Goal: Information Seeking & Learning: Learn about a topic

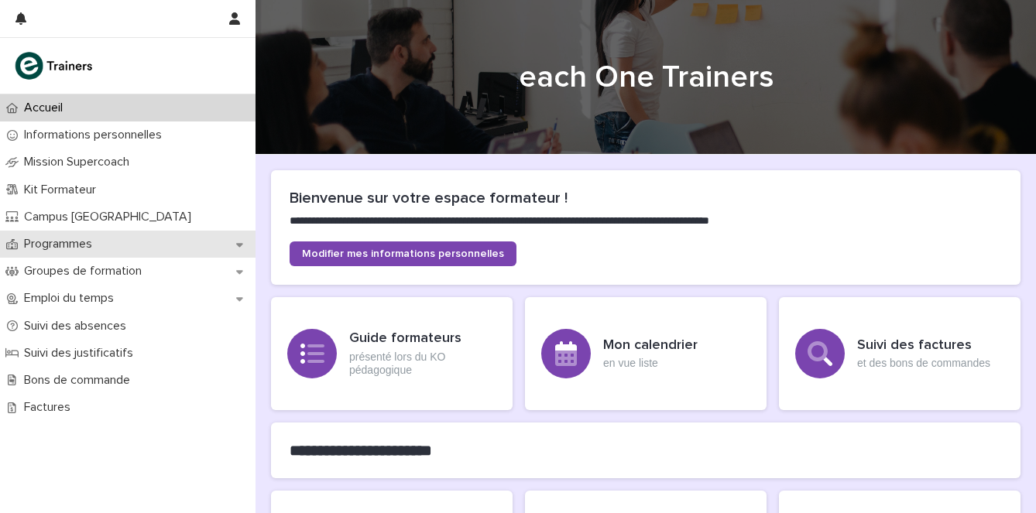
click at [146, 231] on div "Programmes" at bounding box center [128, 244] width 256 height 27
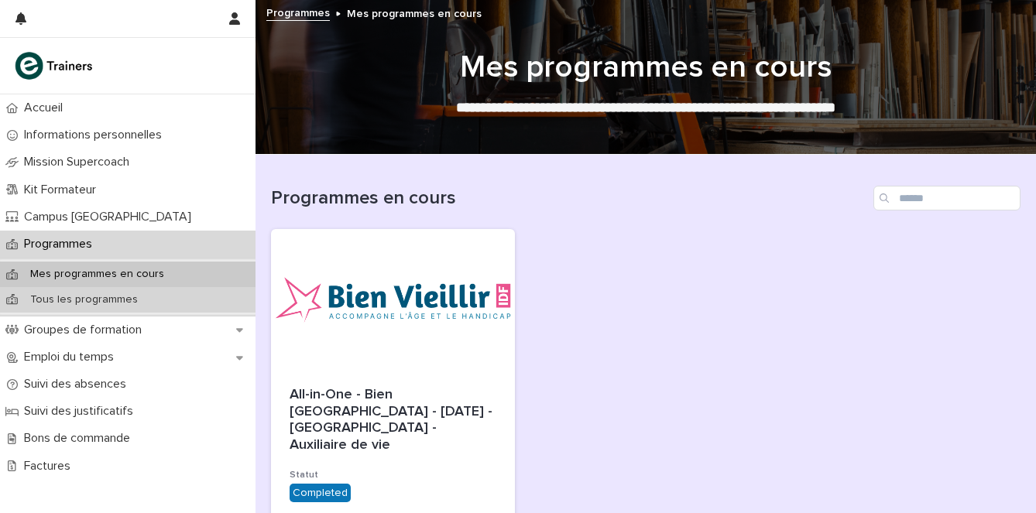
click at [101, 304] on p "Tous les programmes" at bounding box center [84, 300] width 132 height 13
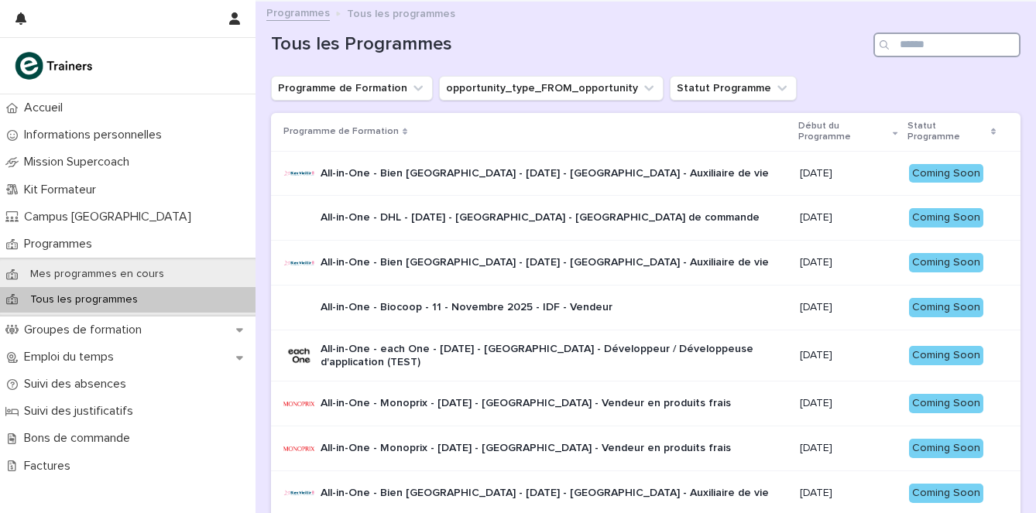
click at [918, 39] on input "Search" at bounding box center [947, 45] width 147 height 25
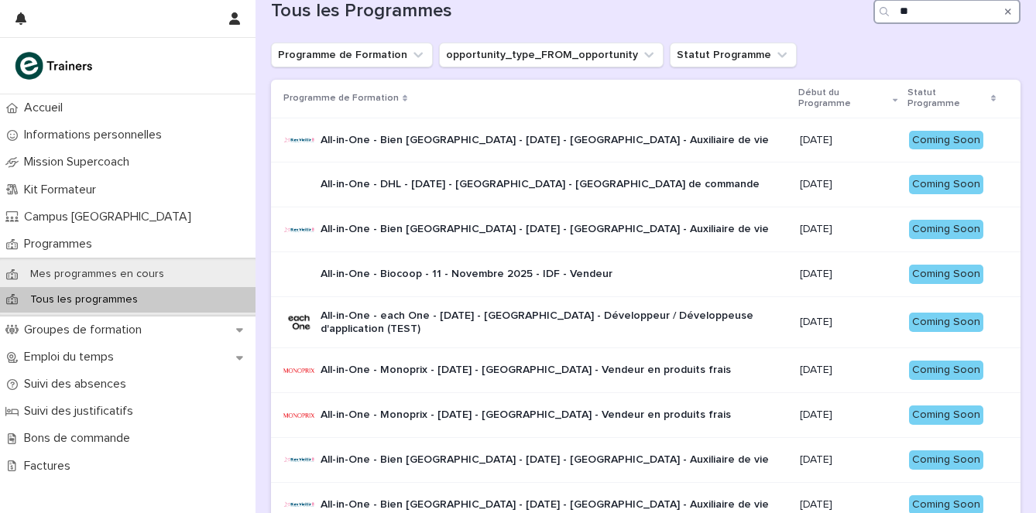
type input "*"
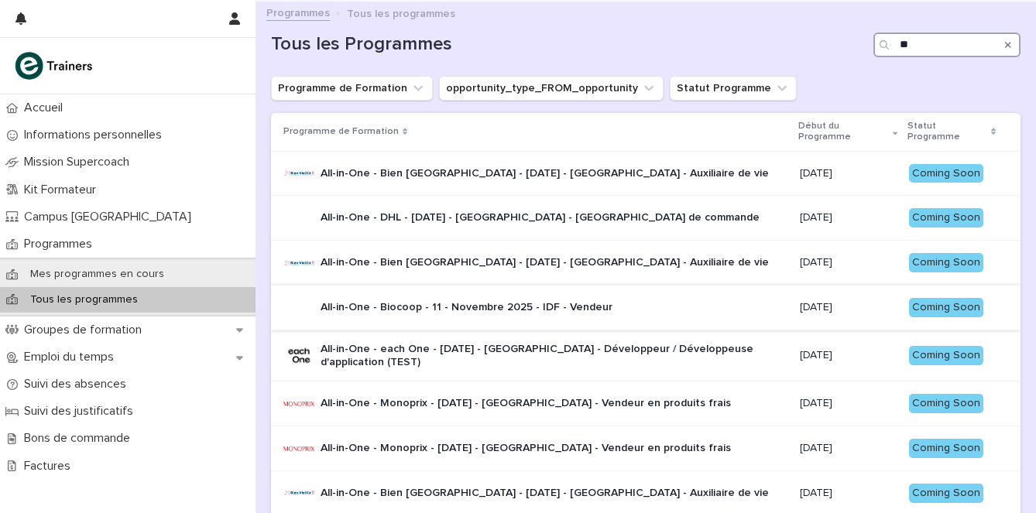
type input "*"
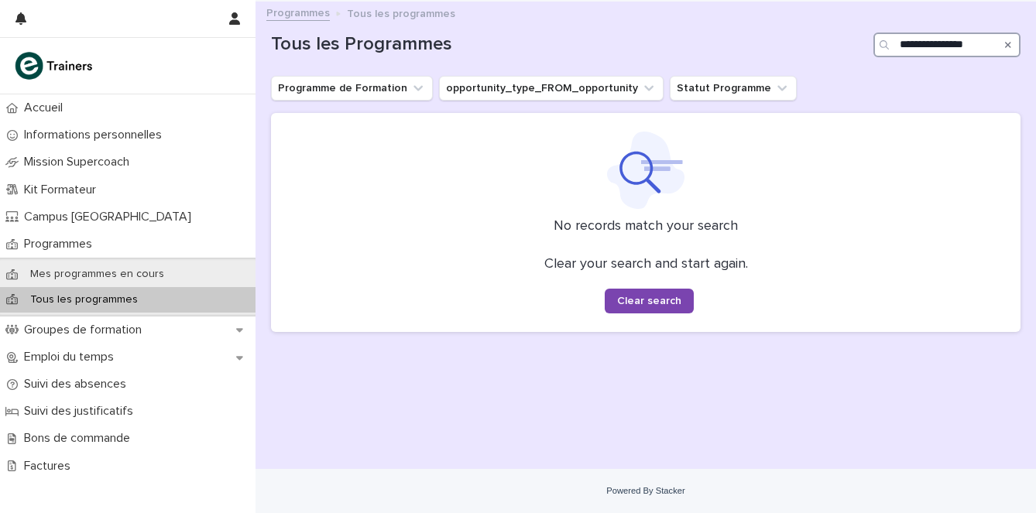
type input "**********"
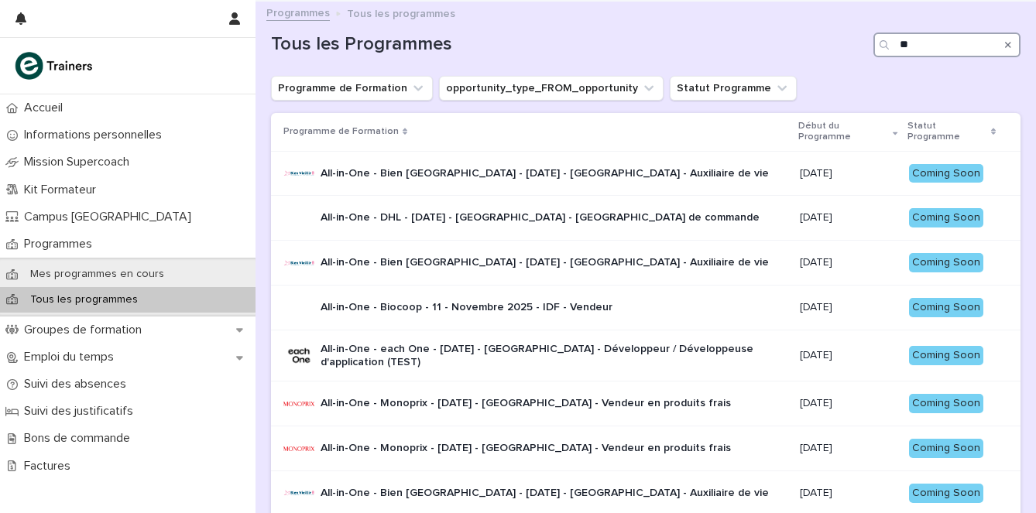
type input "*"
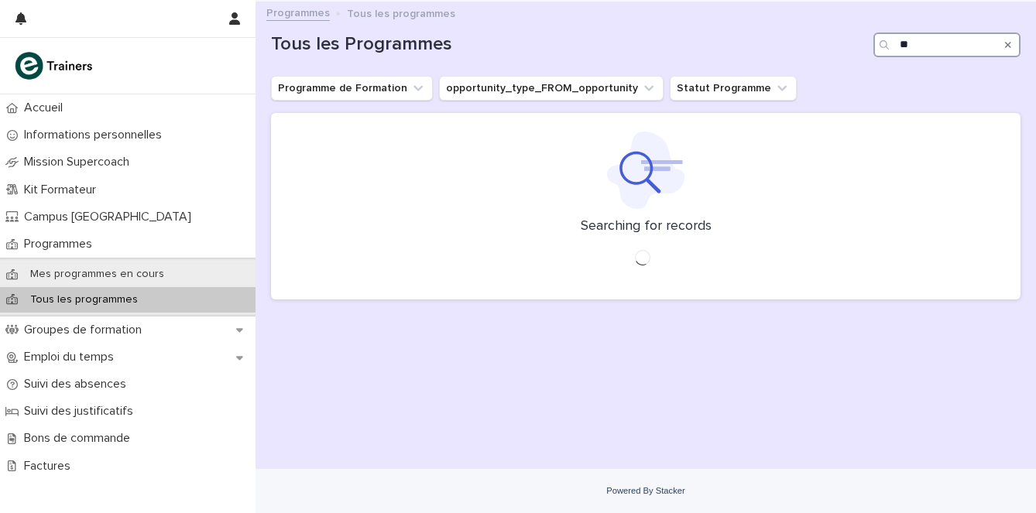
type input "*"
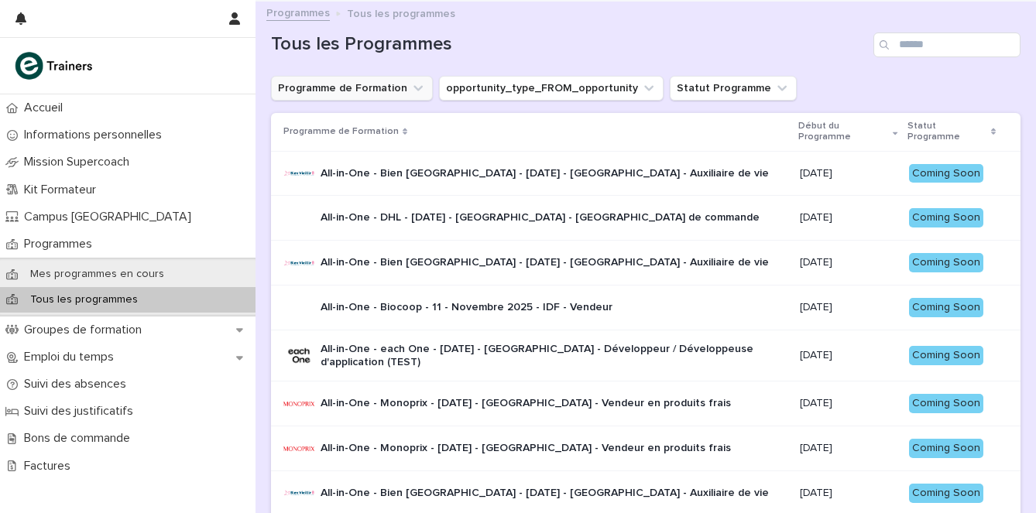
click at [390, 84] on button "Programme de Formation" at bounding box center [352, 88] width 162 height 25
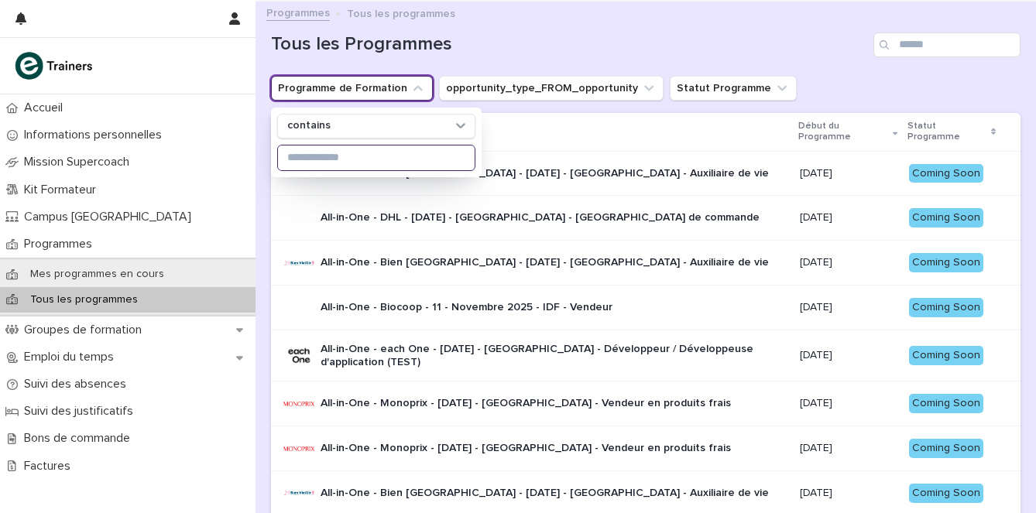
click at [357, 164] on input at bounding box center [376, 158] width 197 height 25
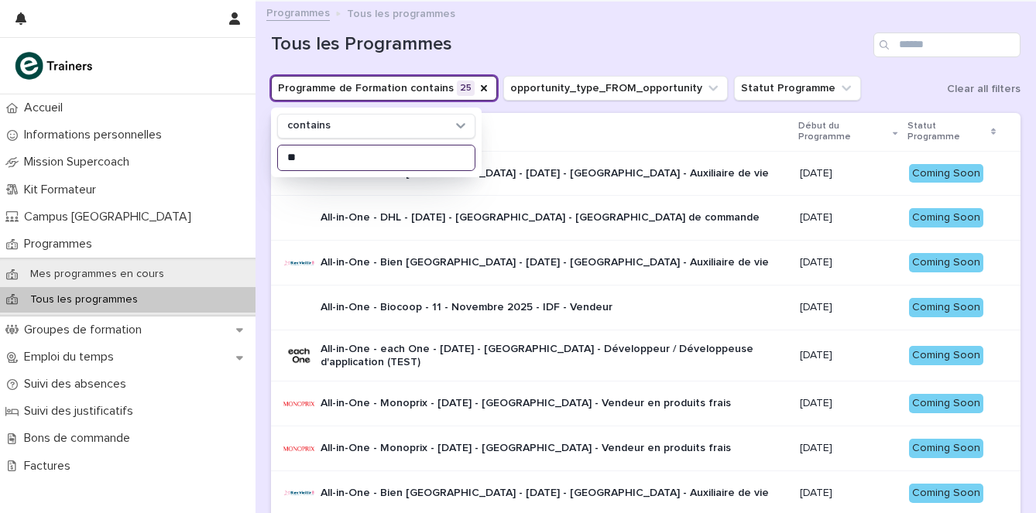
type input "*"
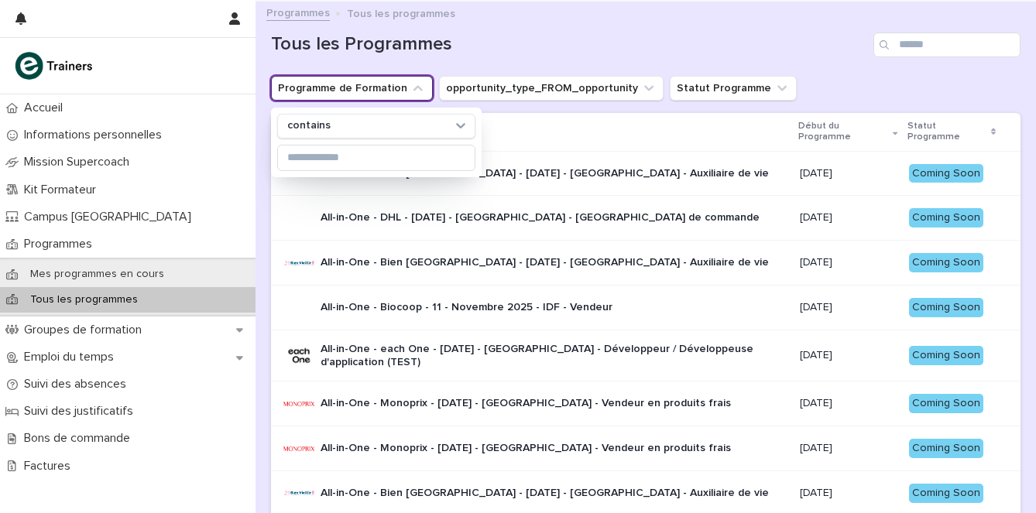
click at [544, 50] on h1 "Tous les Programmes" at bounding box center [569, 44] width 596 height 22
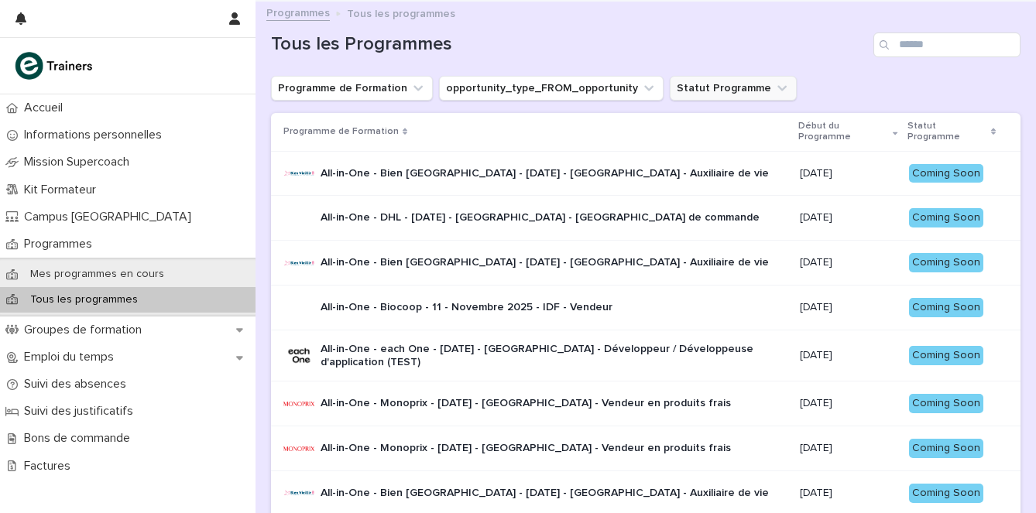
click at [750, 85] on button "Statut Programme" at bounding box center [733, 88] width 127 height 25
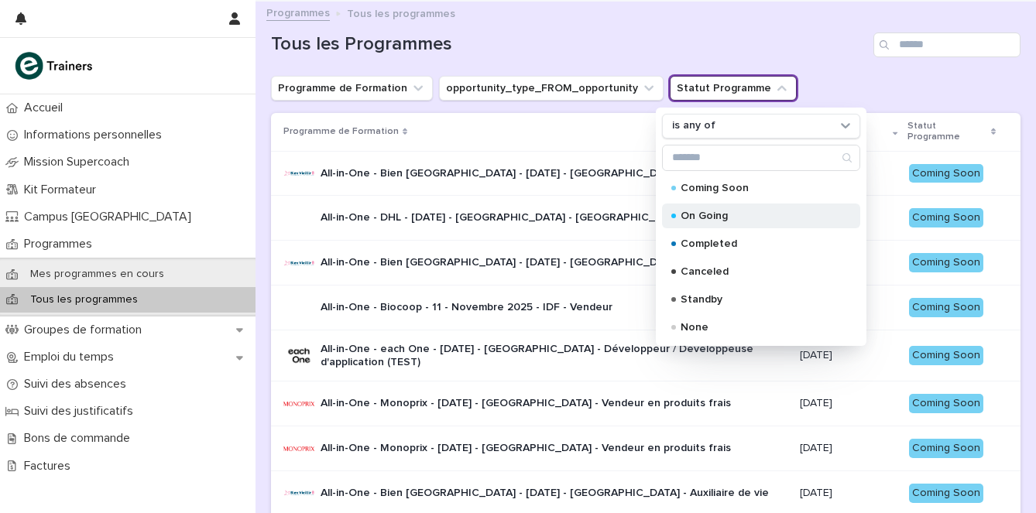
click at [715, 214] on p "On Going" at bounding box center [758, 216] width 155 height 11
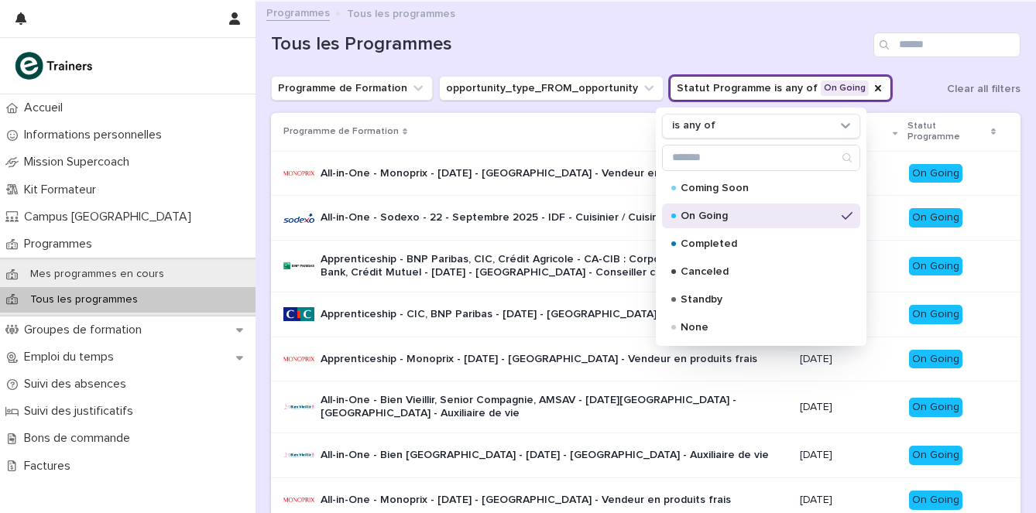
click at [714, 213] on p "On Going" at bounding box center [758, 216] width 155 height 11
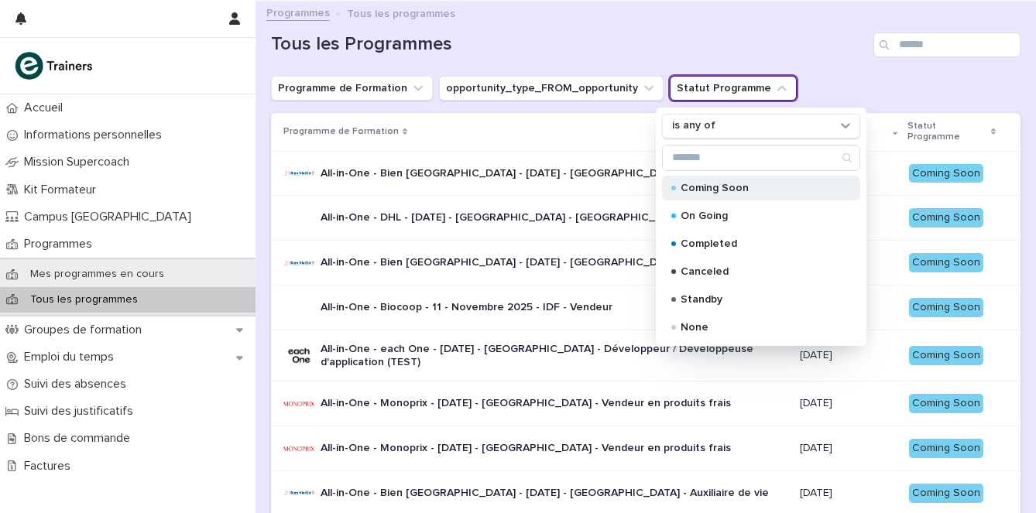
click at [713, 183] on p "Coming Soon" at bounding box center [758, 188] width 155 height 11
click at [720, 47] on h1 "Tous les Programmes" at bounding box center [569, 44] width 596 height 22
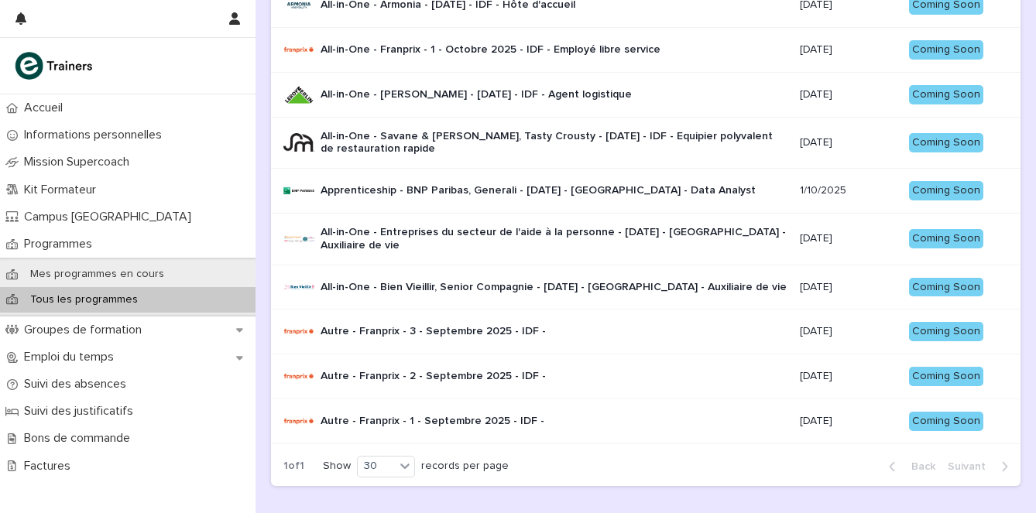
scroll to position [671, 0]
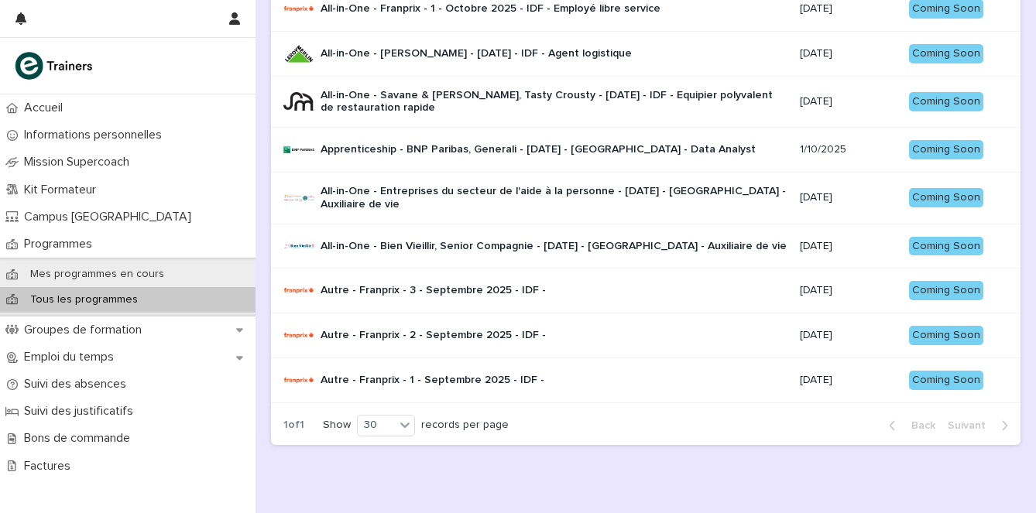
click at [566, 252] on p "All-in-One - Bien Vieillir, Senior Compagnie - [DATE] - [GEOGRAPHIC_DATA] - Aux…" at bounding box center [554, 246] width 466 height 13
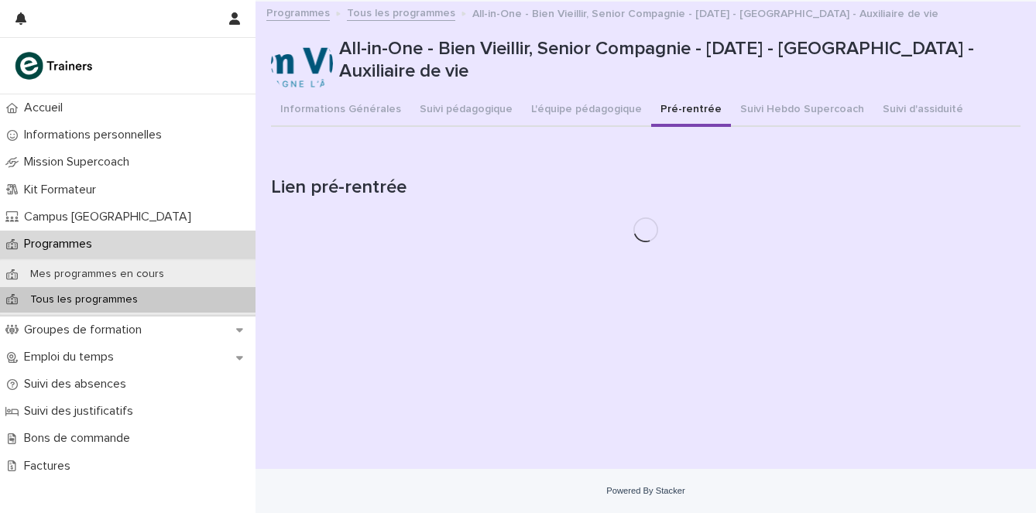
click at [674, 108] on button "Pré-rentrée" at bounding box center [691, 110] width 80 height 33
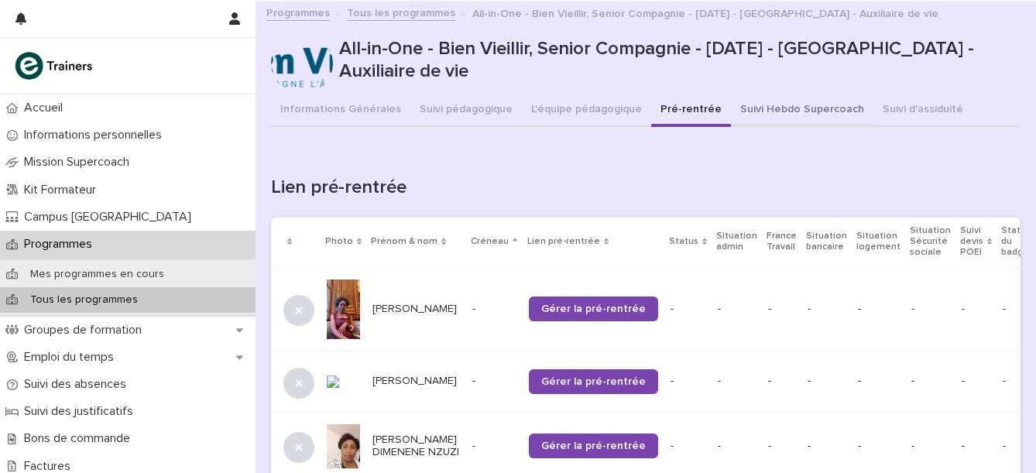
click at [802, 110] on button "Suivi Hebdo Supercoach" at bounding box center [802, 110] width 143 height 33
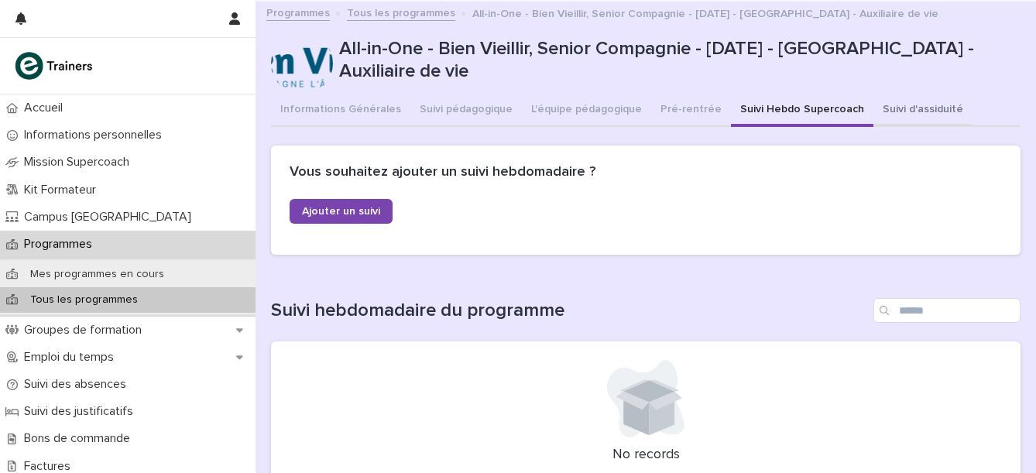
click at [874, 115] on button "Suivi d'assiduité" at bounding box center [923, 110] width 99 height 33
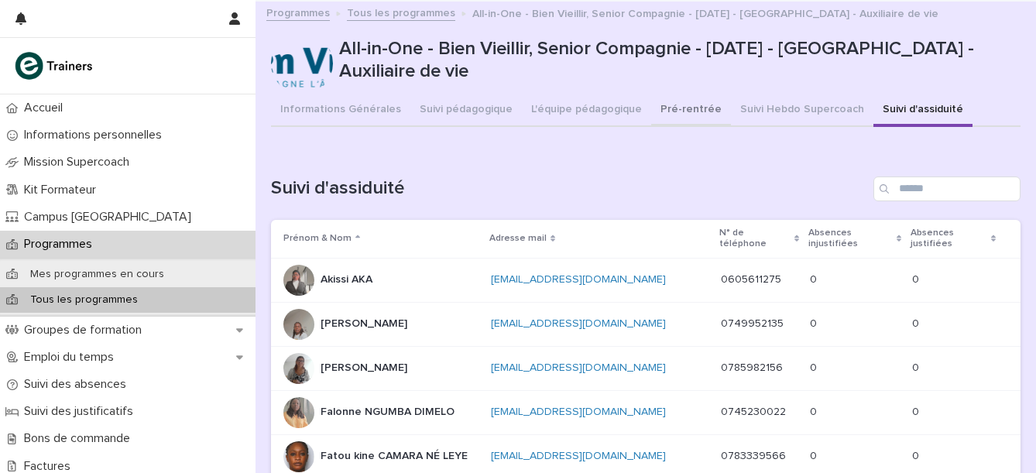
click at [671, 111] on button "Pré-rentrée" at bounding box center [691, 110] width 80 height 33
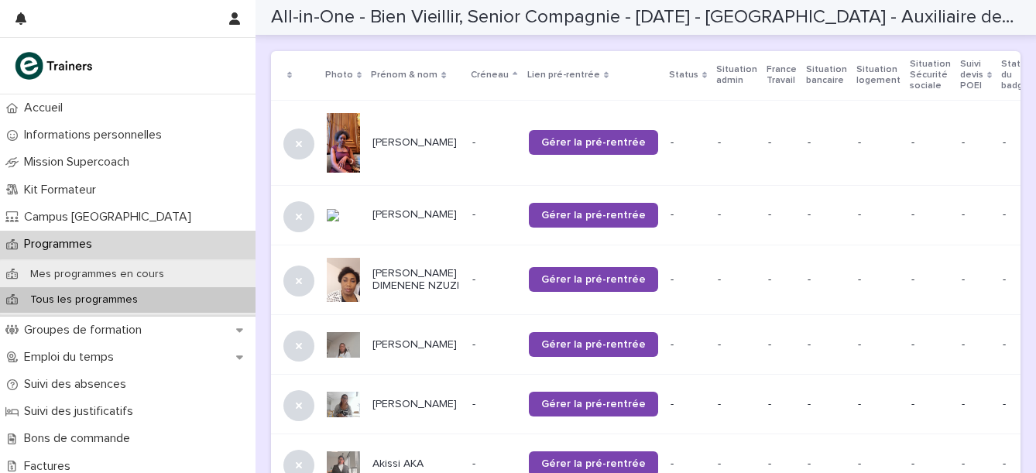
click at [441, 119] on td "[PERSON_NAME]" at bounding box center [416, 142] width 100 height 85
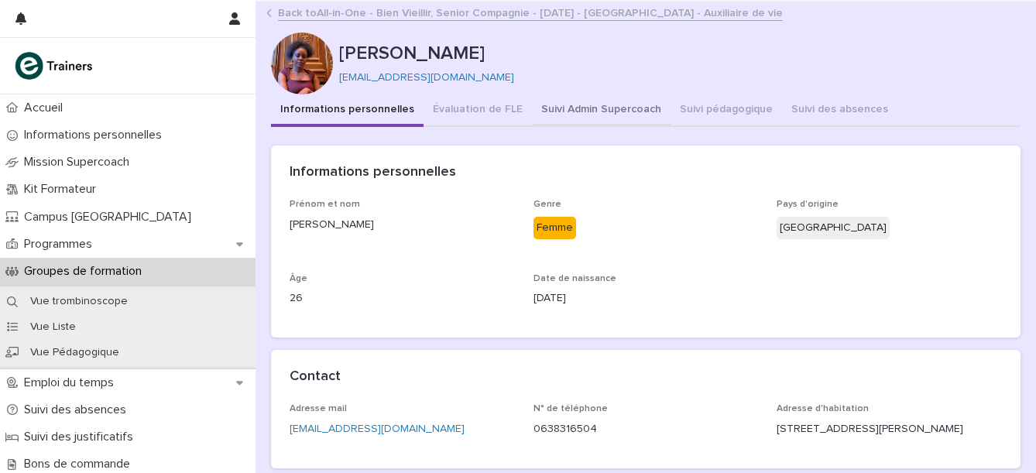
click at [580, 112] on button "Suivi Admin Supercoach" at bounding box center [601, 110] width 139 height 33
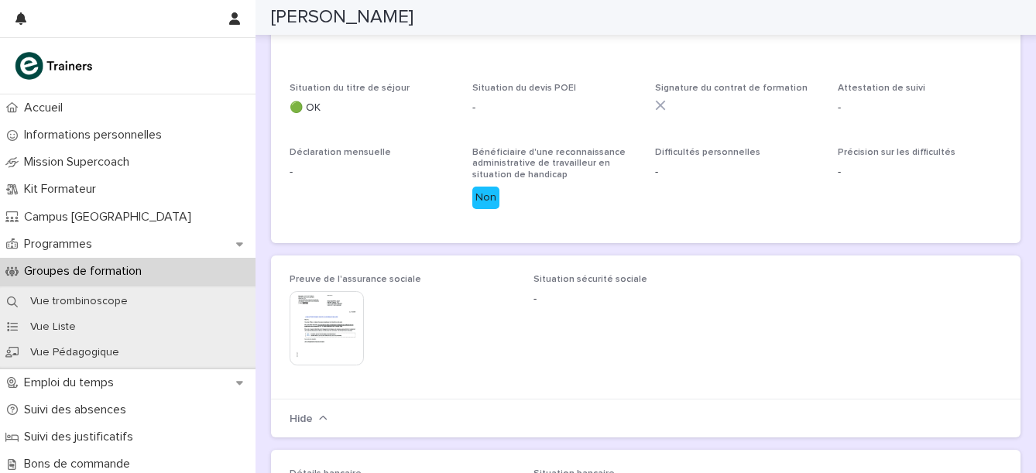
scroll to position [823, 0]
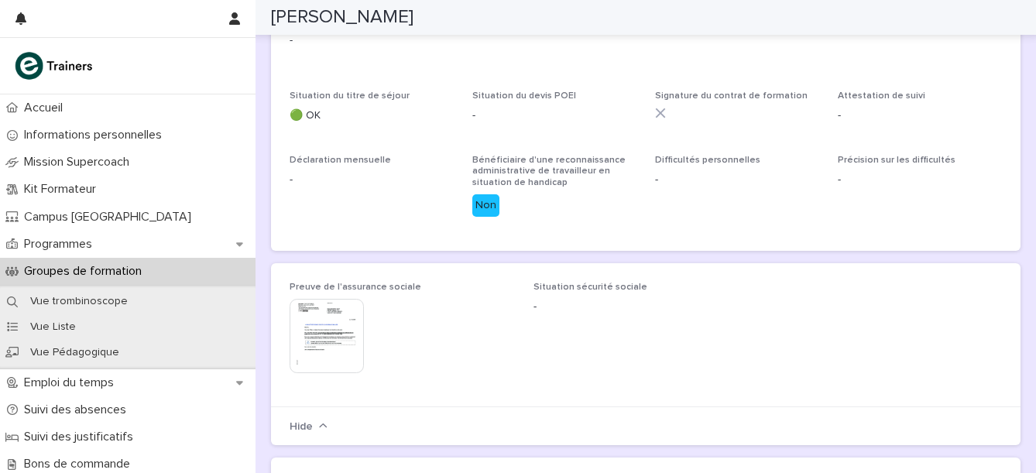
click at [687, 108] on div at bounding box center [737, 113] width 164 height 11
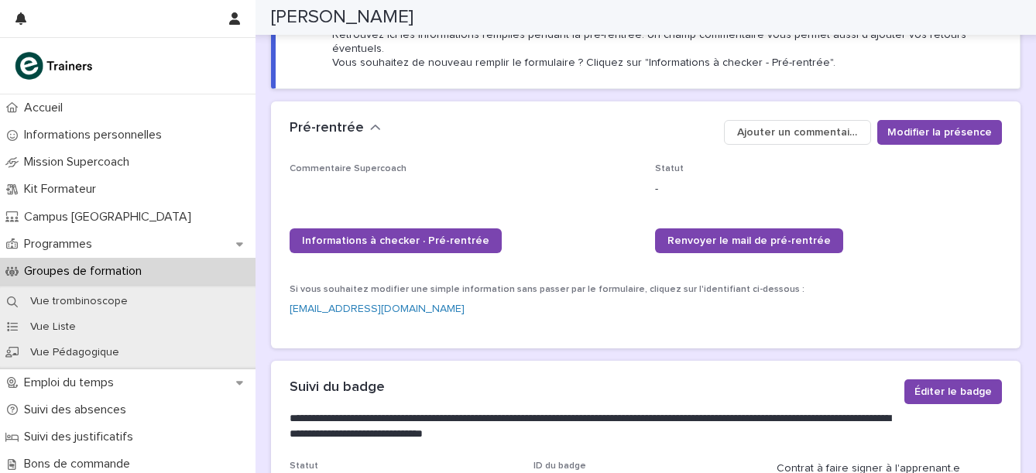
scroll to position [0, 0]
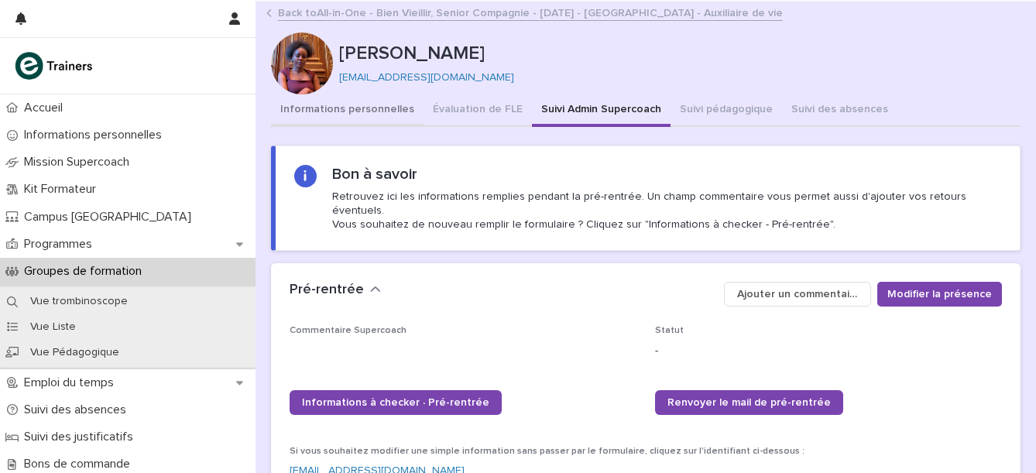
click at [347, 116] on button "Informations personnelles" at bounding box center [347, 110] width 153 height 33
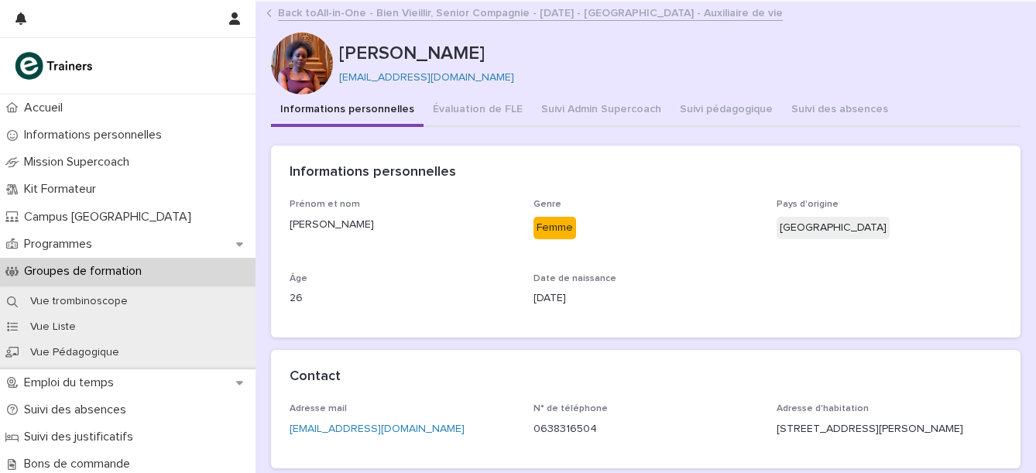
click at [351, 10] on link "Back to All-in-One - Bien Vieillir, Senior Compagnie - [DATE] - [GEOGRAPHIC_DAT…" at bounding box center [530, 12] width 505 height 18
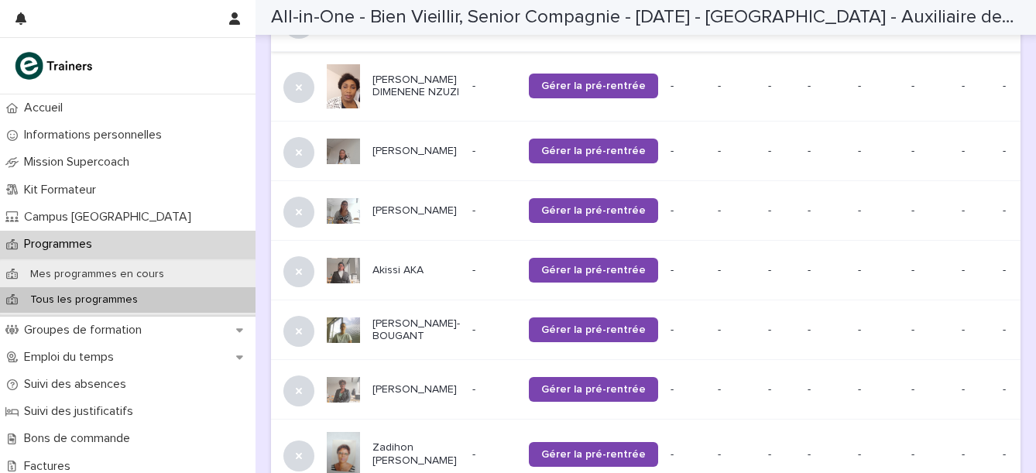
scroll to position [29, 0]
